Goal: Transaction & Acquisition: Purchase product/service

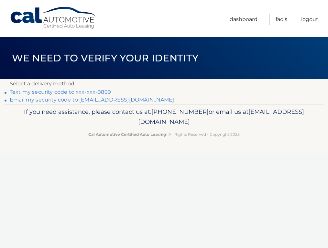
click at [84, 95] on li "Text my security code to xxx-xxx-0899" at bounding box center [164, 92] width 308 height 8
click at [83, 91] on link "Text my security code to xxx-xxx-0899" at bounding box center [60, 92] width 101 height 6
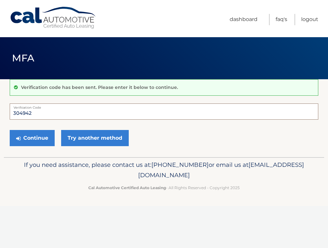
type input "304942"
click at [32, 138] on button "Continue" at bounding box center [32, 138] width 45 height 16
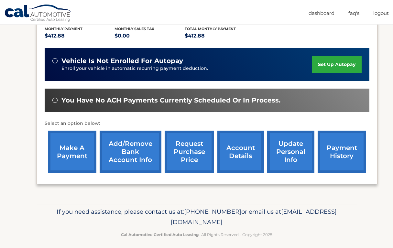
scroll to position [149, 0]
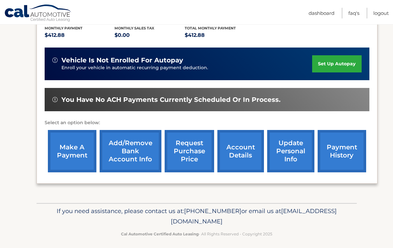
click at [60, 158] on link "make a payment" at bounding box center [72, 151] width 48 height 42
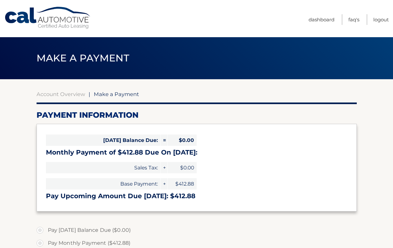
select select "MmFlOTMzYTItNDdmZC00YzYyLWI1MjItNTAwMDJlYTY4NmVj"
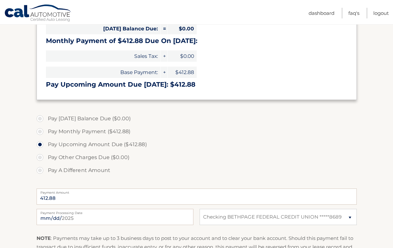
scroll to position [112, 0]
click at [84, 130] on label "Pay Monthly Payment ($412.88)" at bounding box center [197, 131] width 320 height 13
click at [46, 130] on input "Pay Monthly Payment ($412.88)" at bounding box center [42, 130] width 6 height 10
radio input "true"
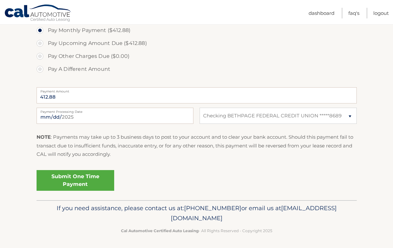
scroll to position [212, 0]
click at [66, 183] on link "Submit One Time Payment" at bounding box center [76, 180] width 78 height 21
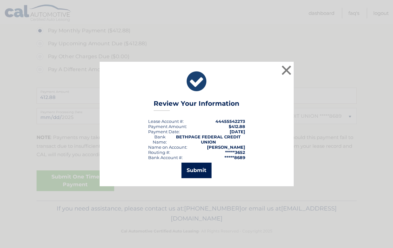
click at [197, 172] on button "Submit" at bounding box center [196, 171] width 30 height 16
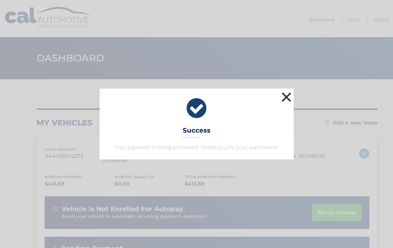
click at [285, 97] on button "×" at bounding box center [286, 97] width 13 height 13
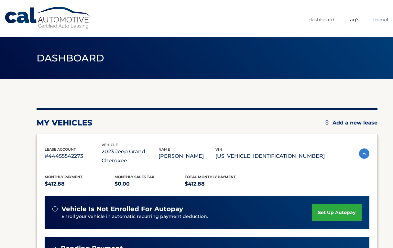
click at [380, 21] on link "Logout" at bounding box center [381, 19] width 16 height 11
